Goal: Information Seeking & Learning: Learn about a topic

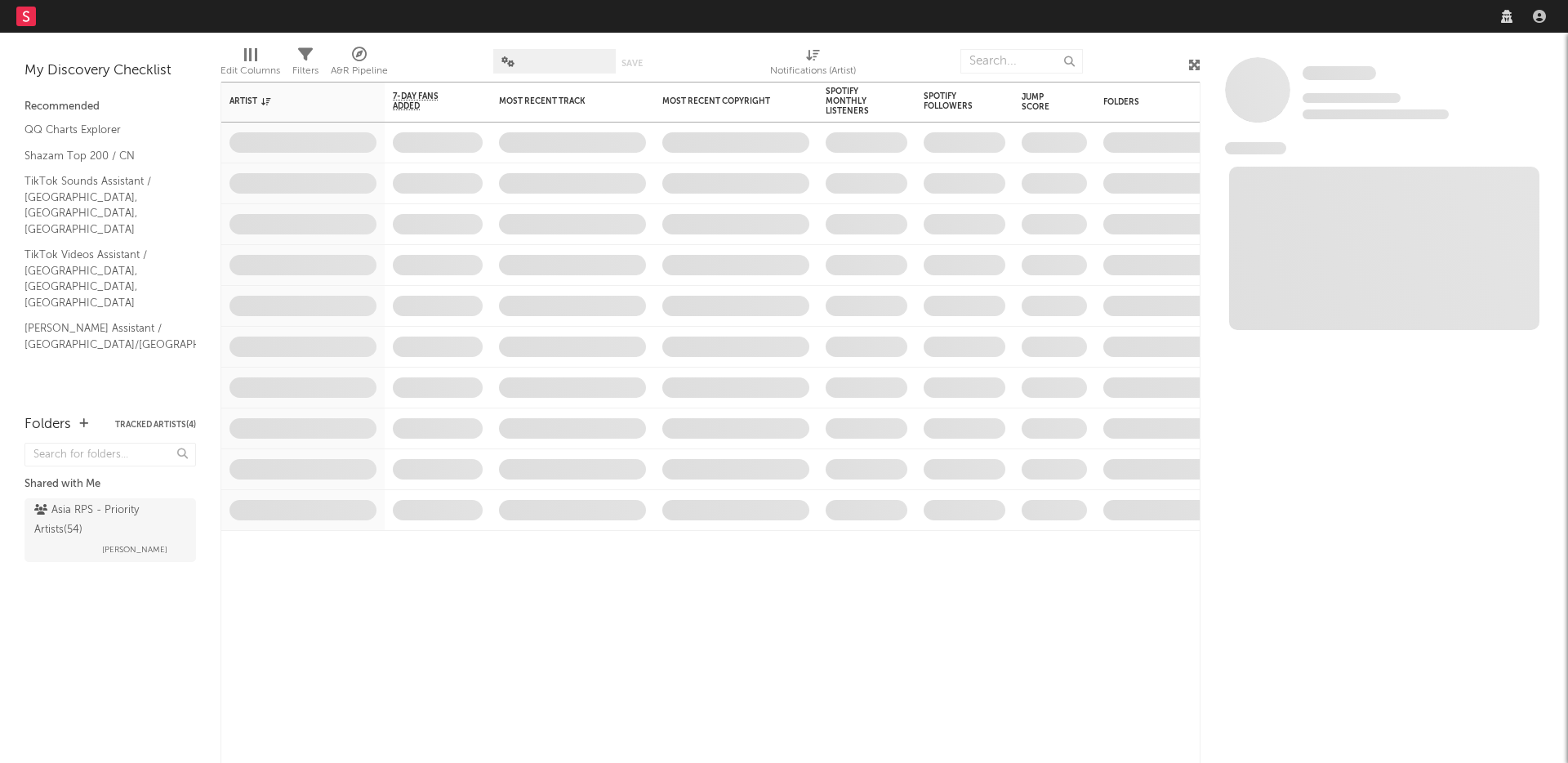
select select "recorded_music"
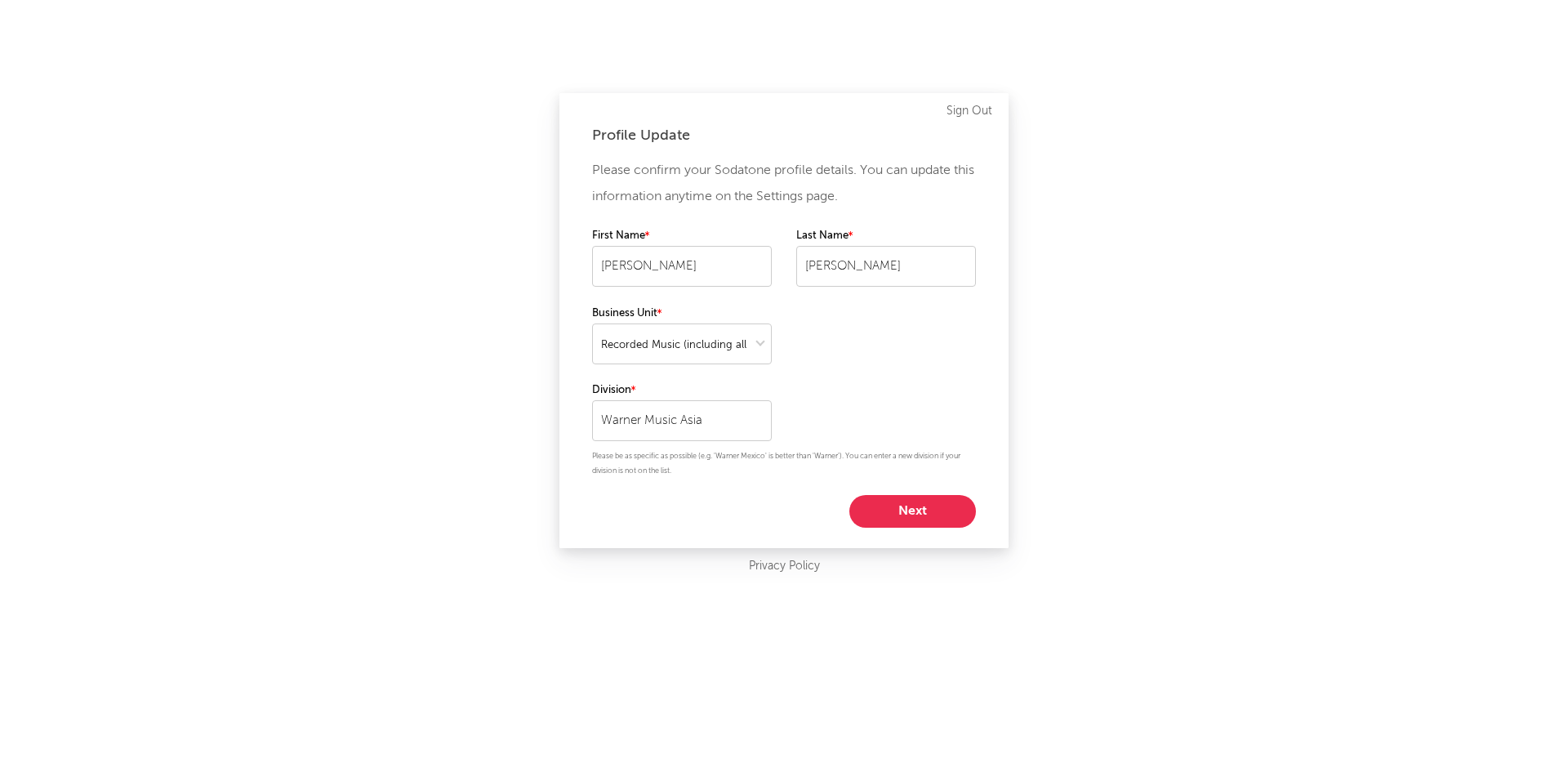
click at [913, 519] on button "Next" at bounding box center [913, 511] width 127 height 32
select select "marketing"
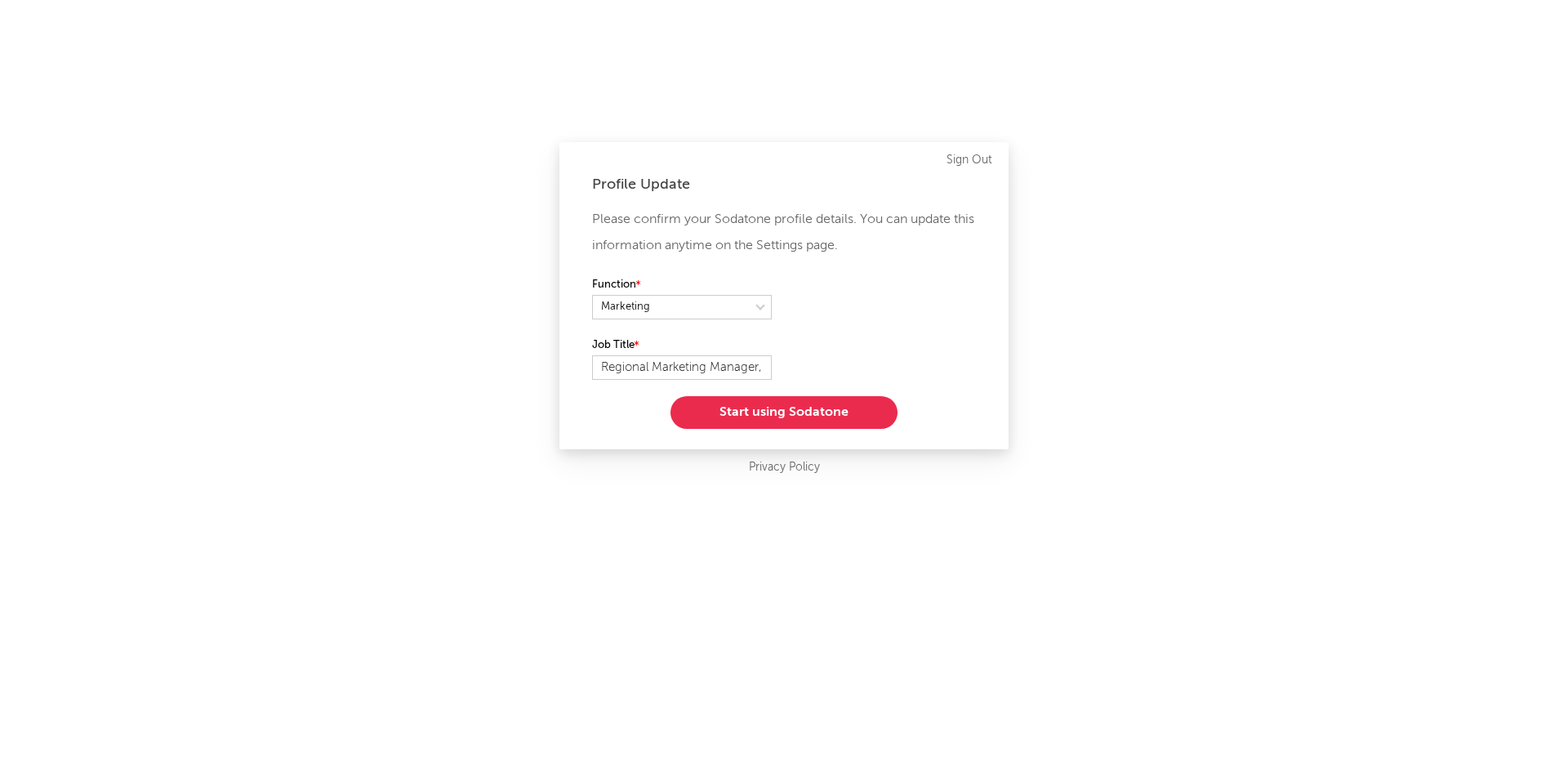
click at [811, 425] on button "Start using Sodatone" at bounding box center [784, 412] width 227 height 32
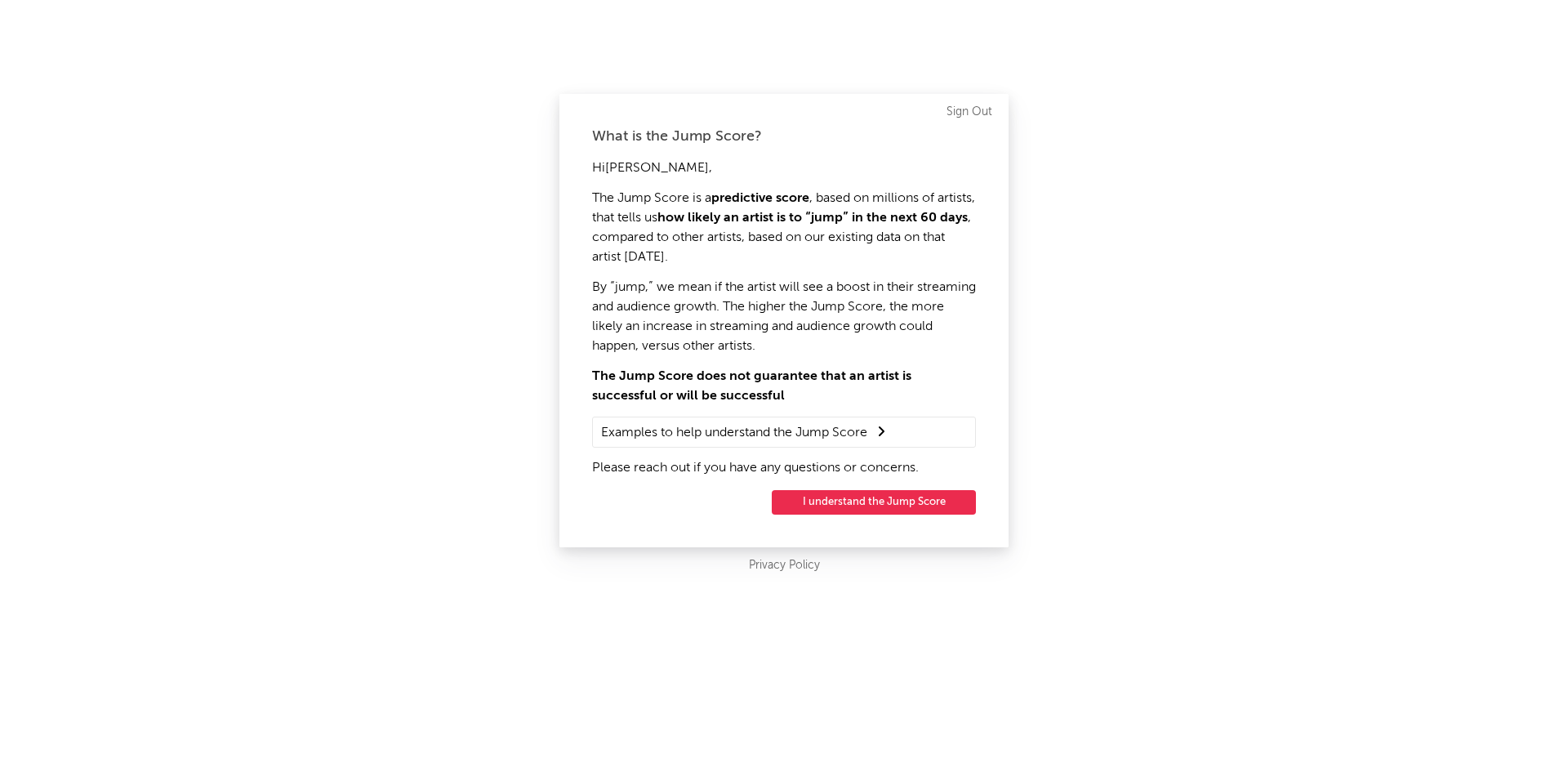
click at [811, 496] on button "I understand the Jump Score" at bounding box center [874, 502] width 204 height 25
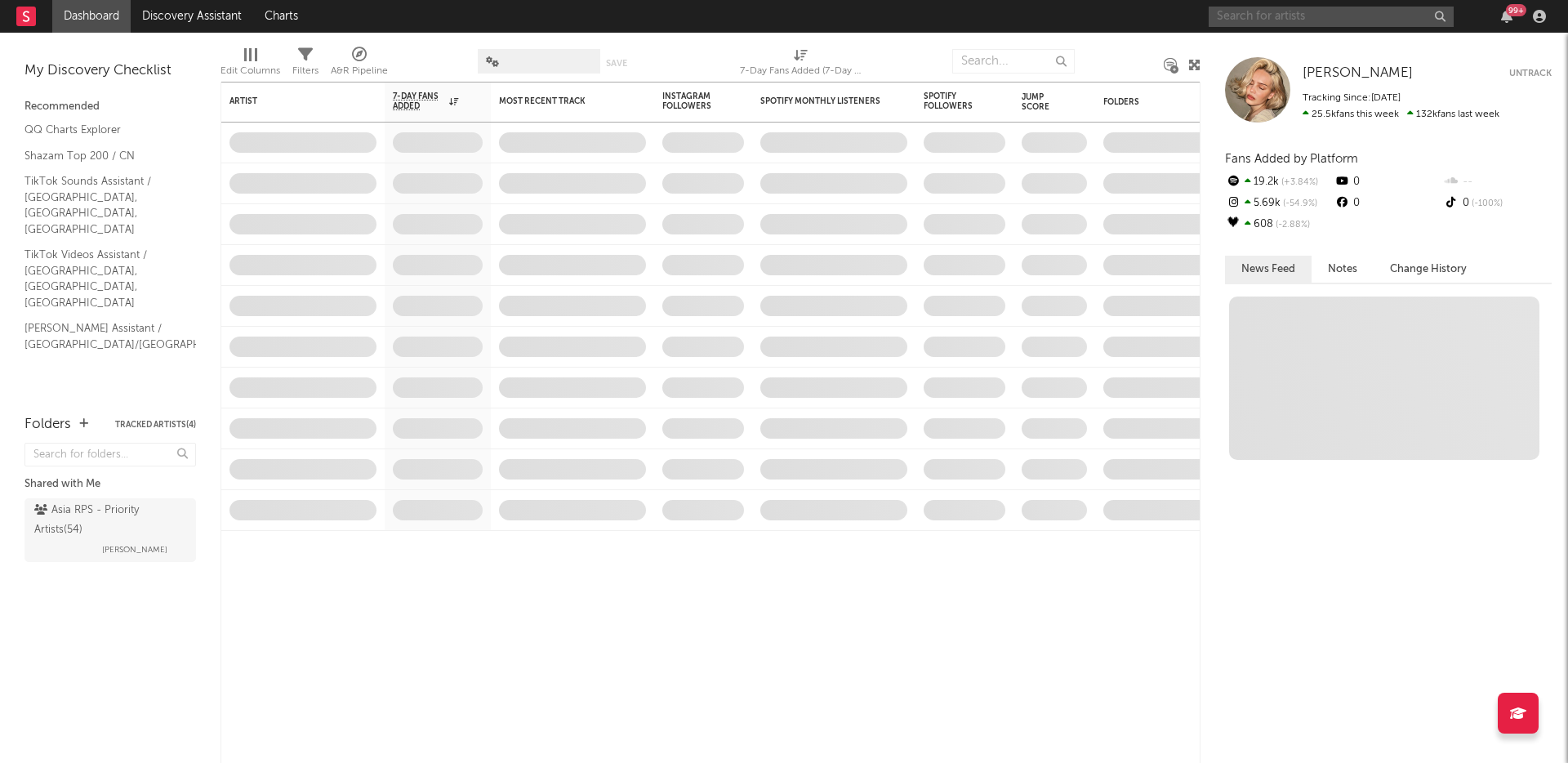
click at [1308, 18] on input "text" at bounding box center [1331, 17] width 245 height 20
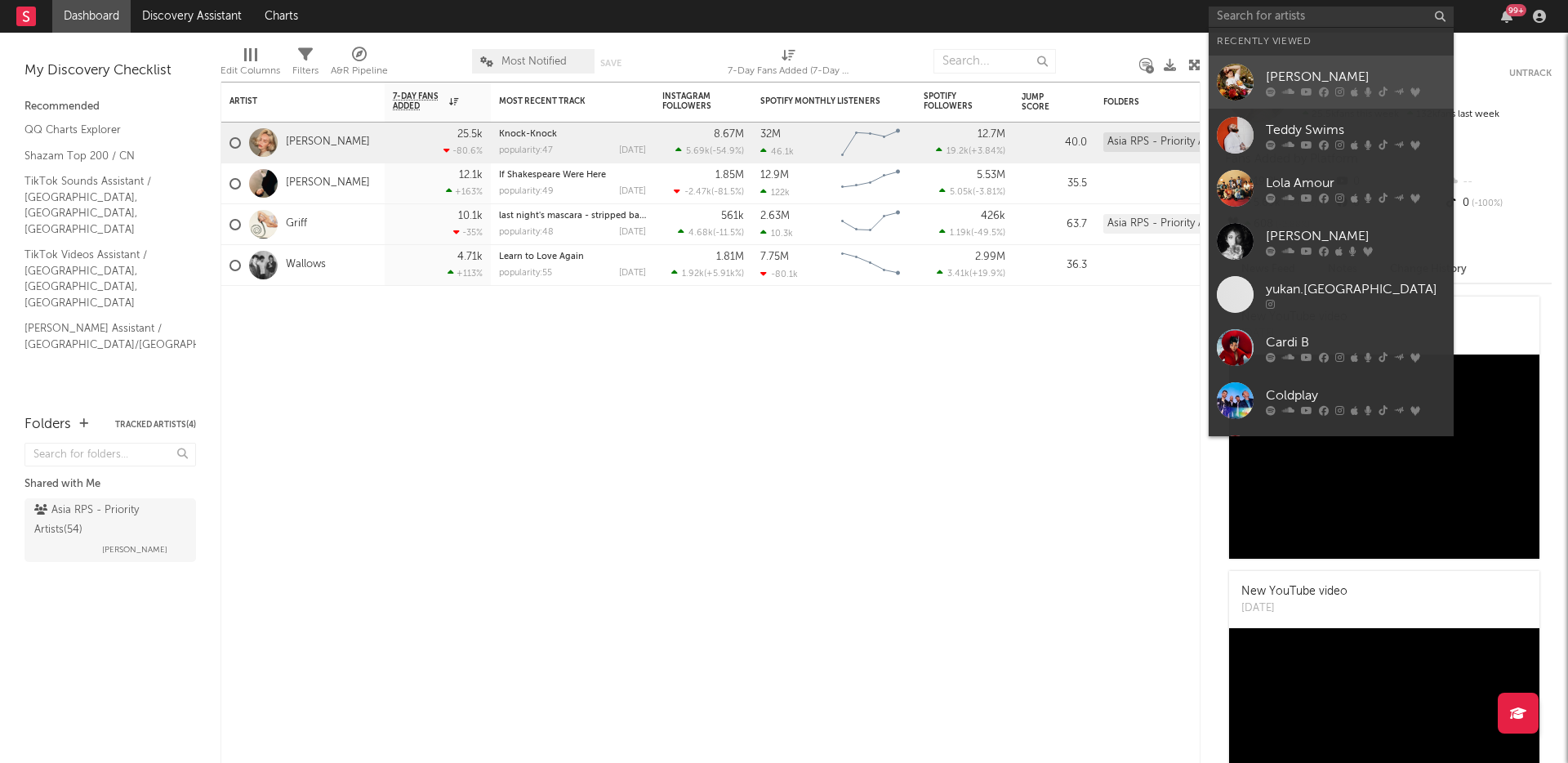
click at [1290, 64] on link "[PERSON_NAME]" at bounding box center [1331, 82] width 245 height 53
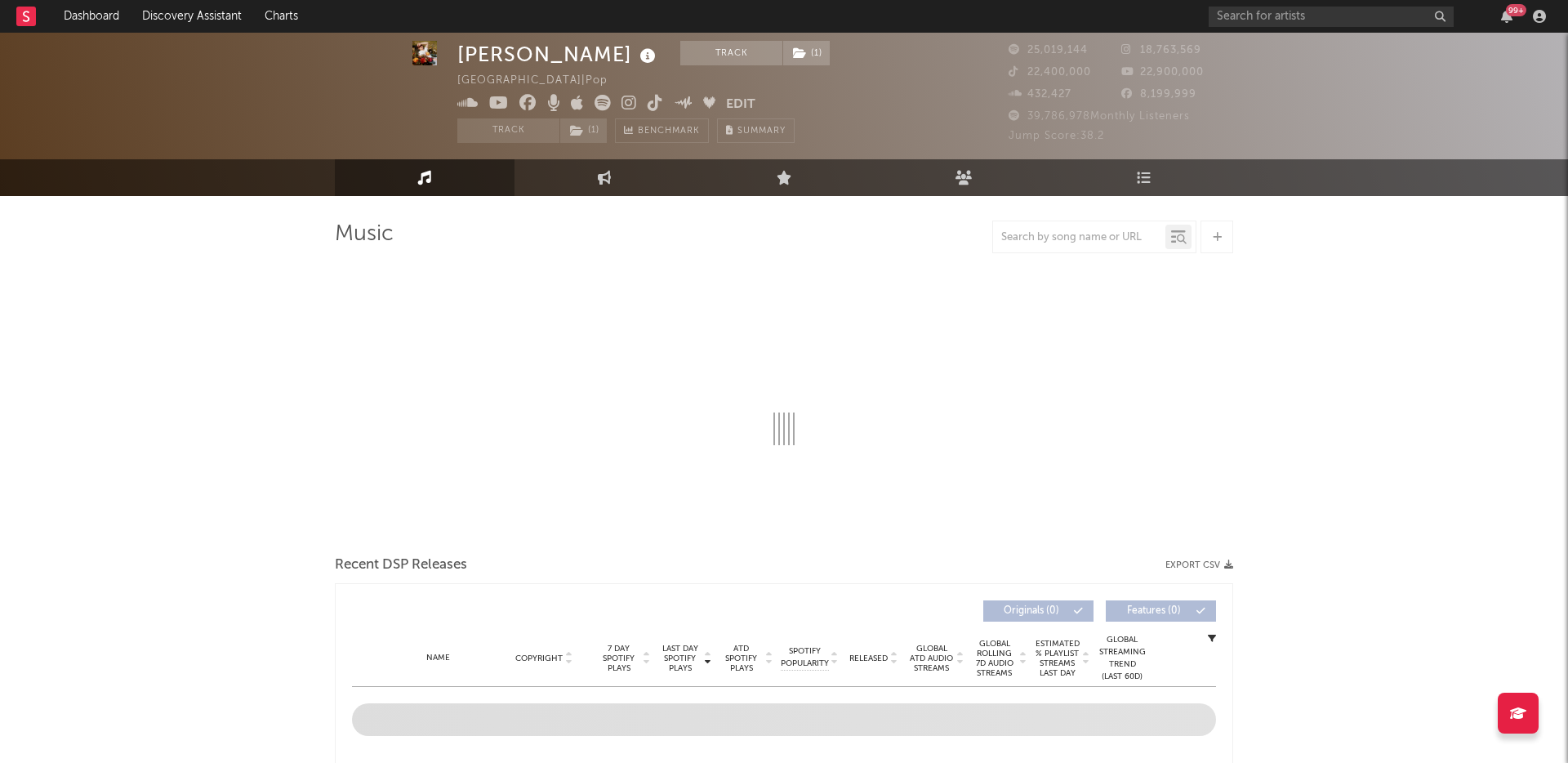
scroll to position [60, 0]
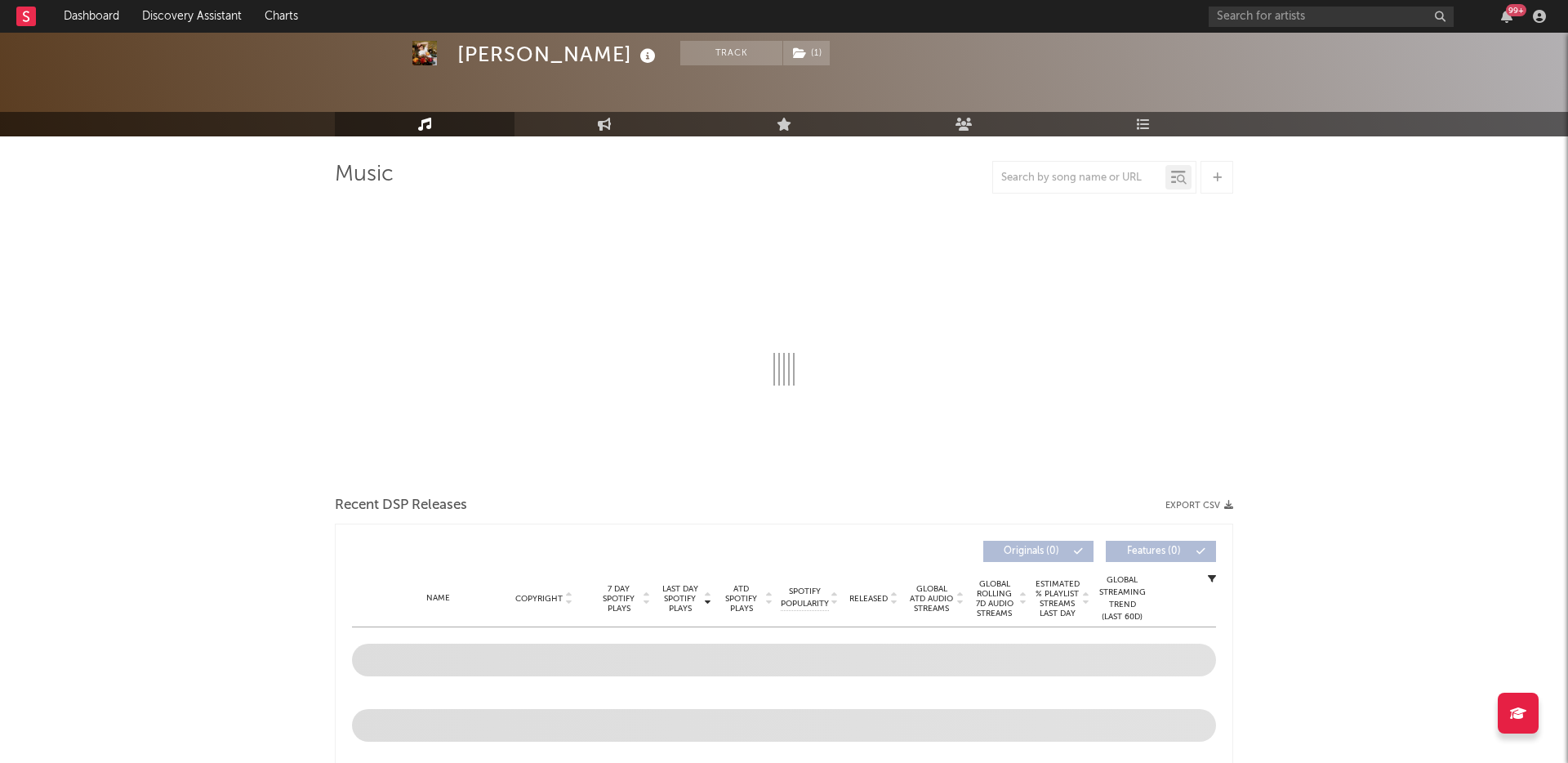
select select "6m"
